Goal: Information Seeking & Learning: Find specific fact

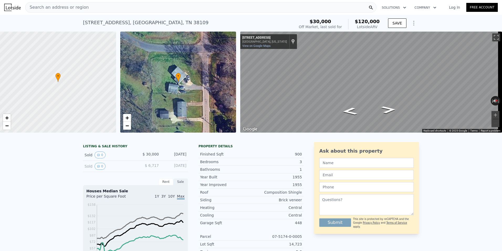
click at [194, 20] on div "[STREET_ADDRESS] Sold [DATE] for $30k (~ARV $120k )" at bounding box center [188, 24] width 210 height 15
click at [169, 5] on div "Search an address or region" at bounding box center [200, 7] width 351 height 11
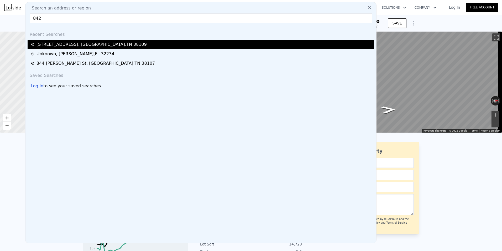
type input "842"
click at [120, 44] on div "[STREET_ADDRESS]" at bounding box center [202, 44] width 342 height 6
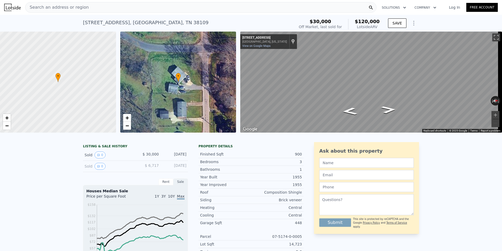
click at [88, 9] on div "Search an address or region" at bounding box center [200, 7] width 351 height 11
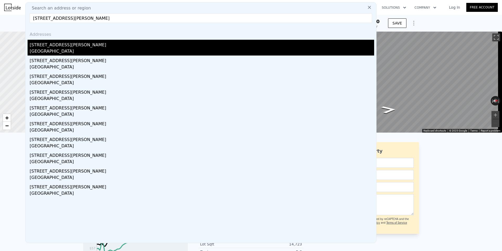
type input "[STREET_ADDRESS][PERSON_NAME]"
click at [91, 46] on div "[STREET_ADDRESS][PERSON_NAME]" at bounding box center [202, 44] width 345 height 8
